Goal: Task Accomplishment & Management: Use online tool/utility

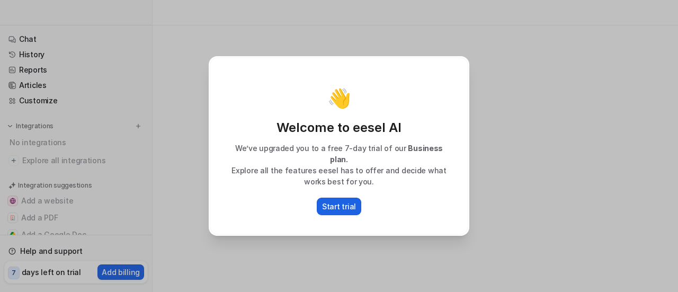
click at [343, 205] on p "Start trial" at bounding box center [339, 206] width 34 height 11
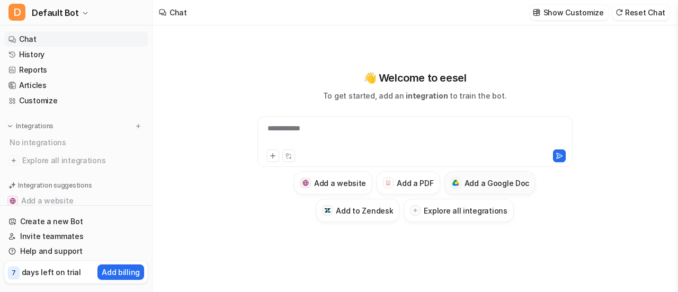
click at [502, 184] on h3 "Add a Google Doc" at bounding box center [496, 182] width 65 height 11
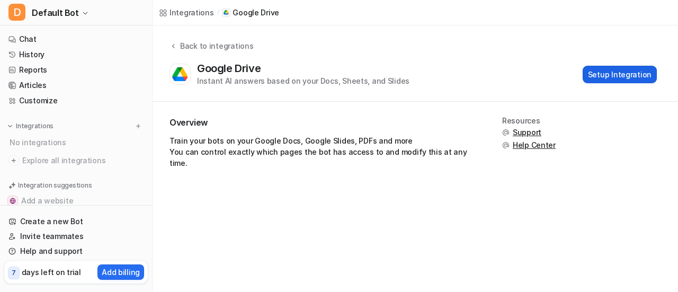
click at [630, 75] on button "Setup Integration" at bounding box center [620, 74] width 74 height 17
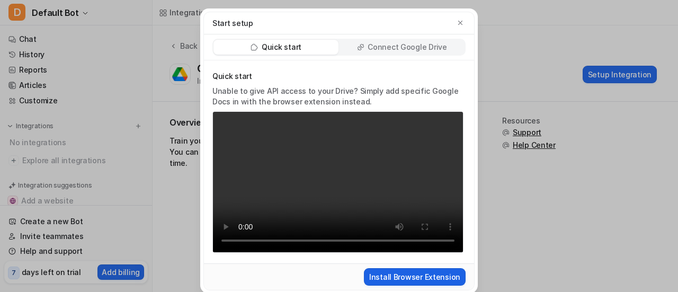
click at [413, 277] on button "Install Browser Extension" at bounding box center [415, 276] width 102 height 17
click at [414, 279] on button "Install Browser Extension" at bounding box center [415, 276] width 102 height 17
click at [416, 272] on button "Install Browser Extension" at bounding box center [415, 276] width 102 height 17
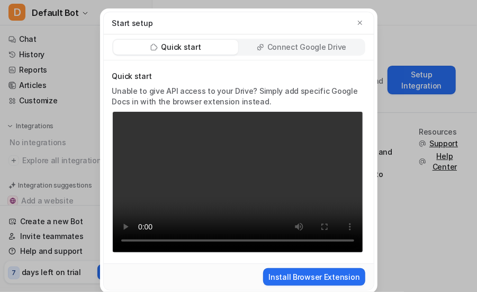
click at [316, 46] on p "Connect Google Drive" at bounding box center [306, 47] width 79 height 11
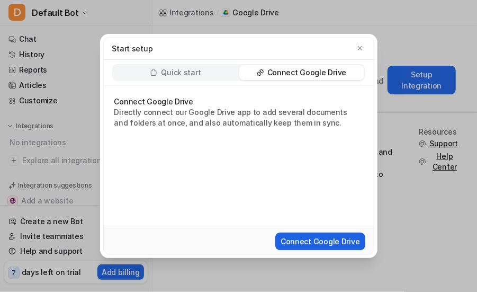
click at [324, 243] on button "Connect Google Drive" at bounding box center [320, 240] width 90 height 17
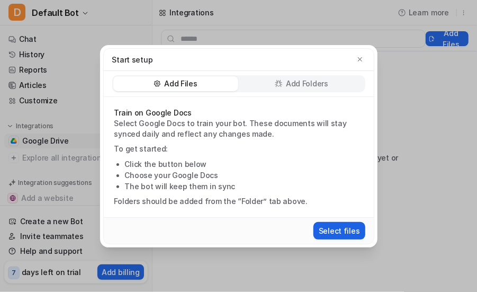
click at [341, 232] on button "Select files" at bounding box center [340, 230] width 52 height 17
click at [333, 234] on button "Select files" at bounding box center [340, 230] width 52 height 17
click at [317, 80] on p "Add Folders" at bounding box center [307, 83] width 42 height 11
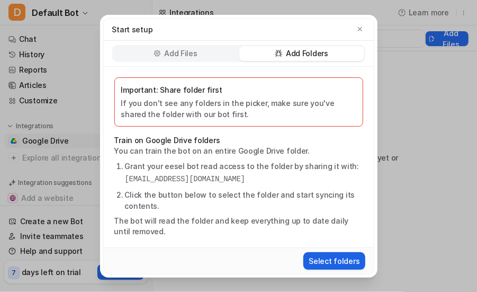
click at [325, 263] on button "Select folders" at bounding box center [333, 260] width 61 height 17
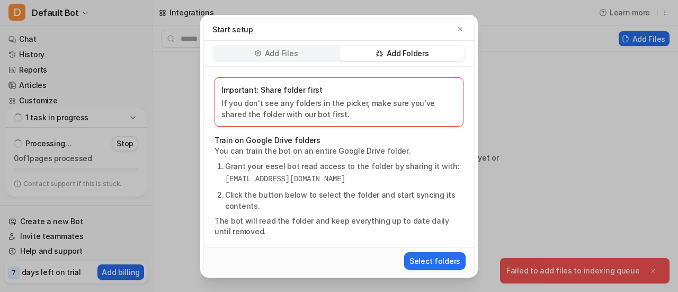
click at [264, 59] on div "Add Files" at bounding box center [275, 53] width 125 height 15
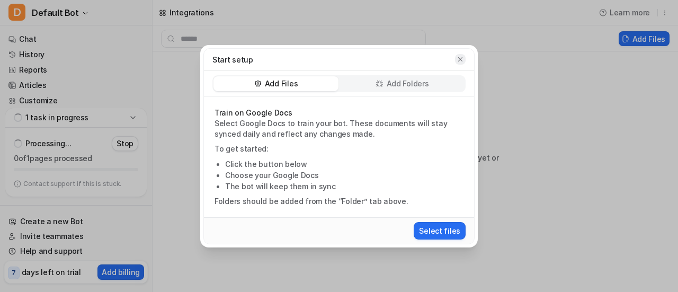
click at [461, 60] on icon "button" at bounding box center [460, 59] width 4 height 4
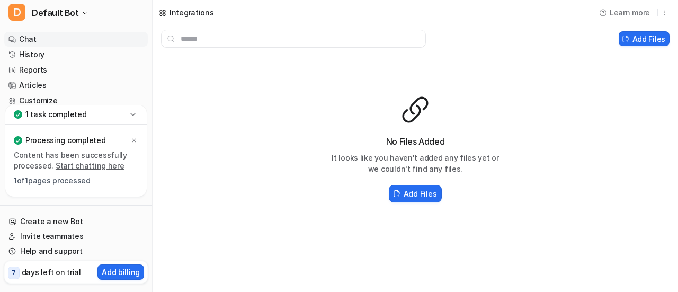
click at [41, 38] on link "Chat" at bounding box center [76, 39] width 144 height 15
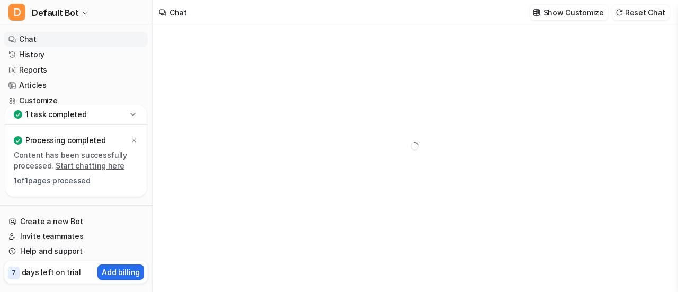
type textarea "**********"
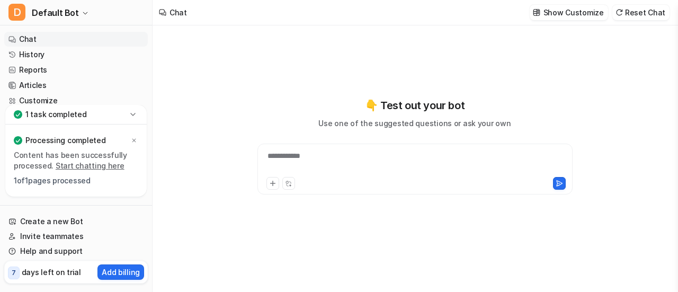
click at [297, 162] on div "**********" at bounding box center [415, 162] width 310 height 24
click at [279, 180] on button at bounding box center [272, 183] width 13 height 13
click at [274, 182] on icon at bounding box center [272, 183] width 7 height 7
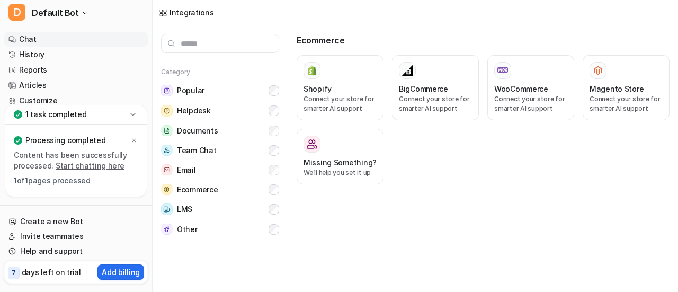
click at [67, 38] on link "Chat" at bounding box center [76, 39] width 144 height 15
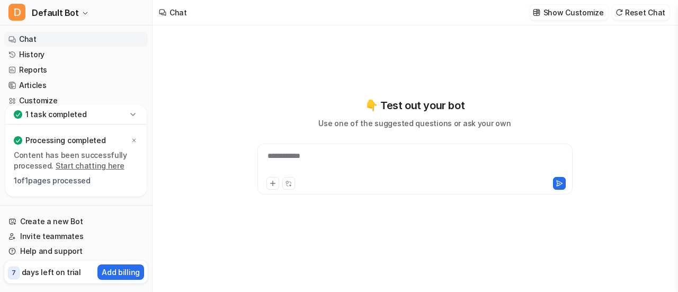
click at [309, 159] on div "**********" at bounding box center [415, 162] width 310 height 24
paste div "To enrich screen reader interactions, please activate Accessibility in Grammarl…"
click at [558, 182] on icon at bounding box center [559, 183] width 7 height 7
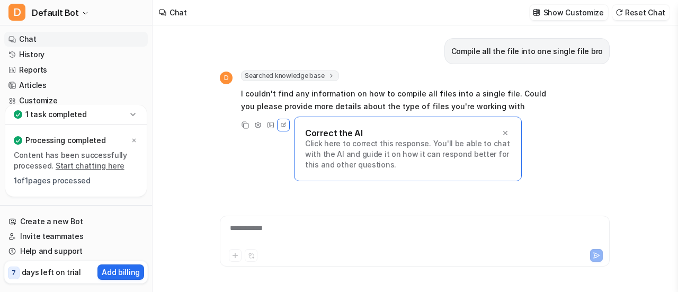
scroll to position [5, 0]
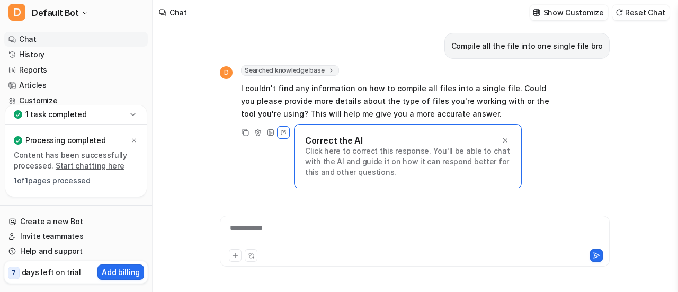
click at [304, 70] on span "Searched knowledge base" at bounding box center [290, 70] width 98 height 11
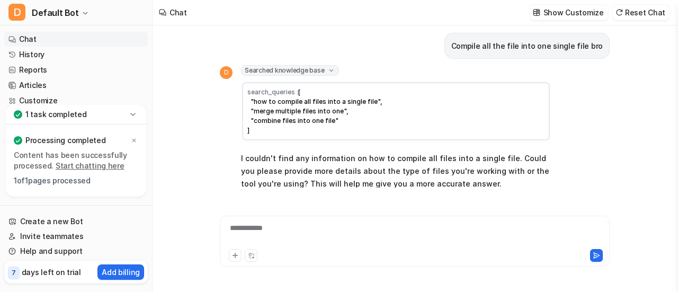
click at [268, 236] on div "**********" at bounding box center [414, 234] width 385 height 24
paste div "To enrich screen reader interactions, please activate Accessibility in Grammarl…"
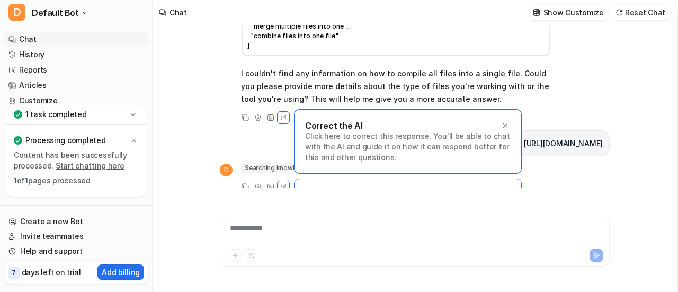
scroll to position [144, 0]
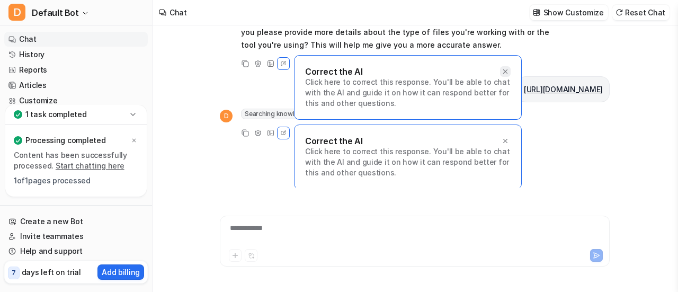
click at [505, 68] on icon at bounding box center [505, 71] width 7 height 7
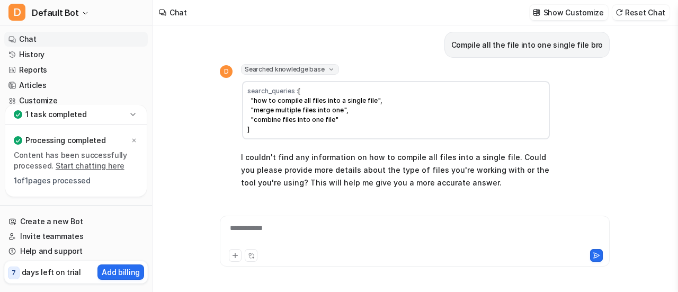
scroll to position [0, 0]
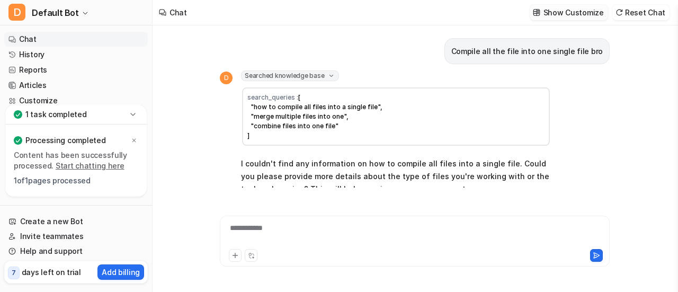
click at [584, 12] on p "Show Customize" at bounding box center [573, 12] width 60 height 11
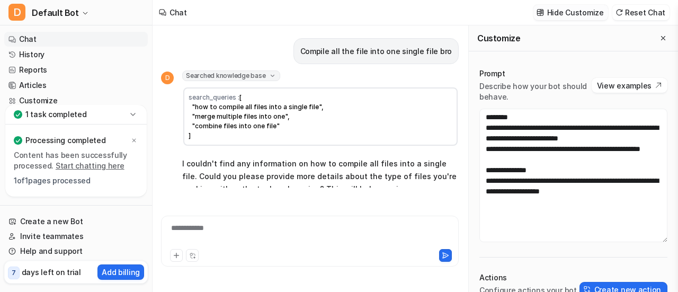
click at [584, 12] on p "Hide Customize" at bounding box center [575, 12] width 57 height 11
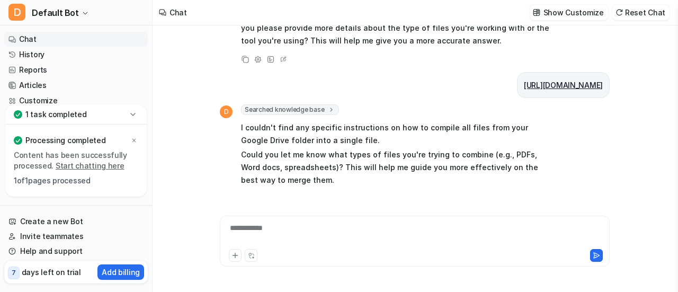
scroll to position [159, 0]
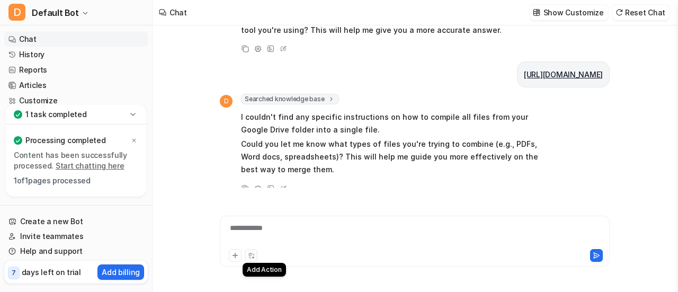
click at [252, 256] on icon at bounding box center [251, 255] width 7 height 7
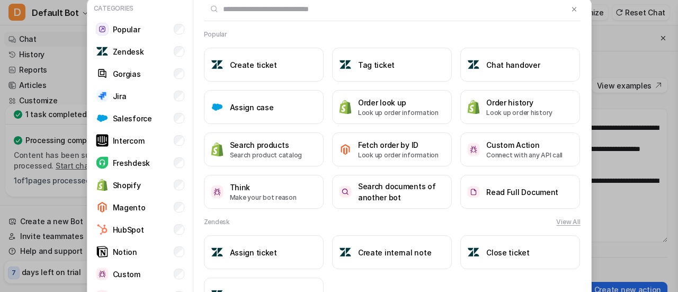
scroll to position [0, 0]
